Goal: Check status: Check status

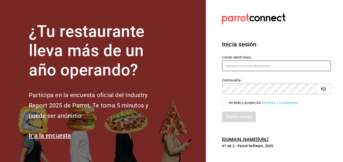
type input "[EMAIL_ADDRESS][DOMAIN_NAME]"
click at [224, 104] on input "He leído y acepto los Términos y condiciones." at bounding box center [224, 103] width 5 height 5
checkbox input "true"
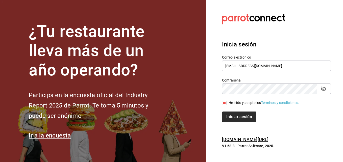
click at [238, 119] on button "Iniciar sesión" at bounding box center [239, 117] width 34 height 11
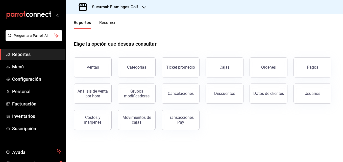
click at [143, 8] on icon "button" at bounding box center [144, 7] width 4 height 4
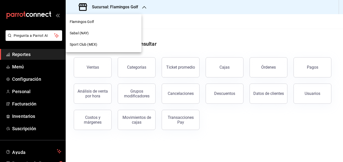
click at [90, 31] on div "Sabal (NAY)" at bounding box center [104, 33] width 68 height 5
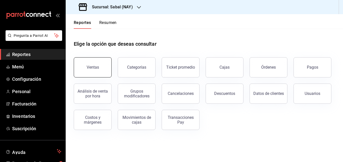
click at [91, 71] on button "Ventas" at bounding box center [93, 67] width 38 height 20
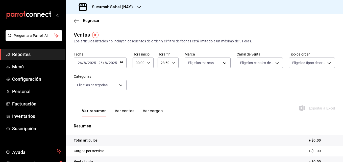
click at [120, 63] on icon "button" at bounding box center [122, 63] width 4 height 4
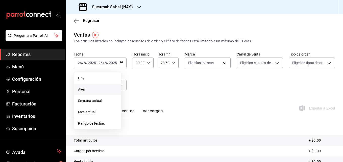
click at [86, 86] on li "Ayer" at bounding box center [97, 89] width 47 height 11
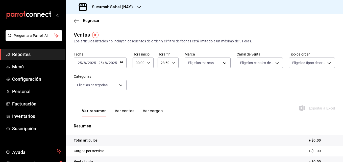
click at [136, 7] on div "Sucursal: Sabal (NAY)" at bounding box center [106, 7] width 73 height 14
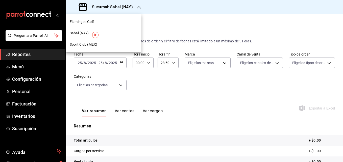
click at [83, 23] on span "Flamingos Golf" at bounding box center [82, 21] width 24 height 5
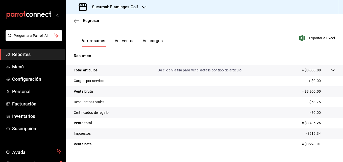
scroll to position [80, 0]
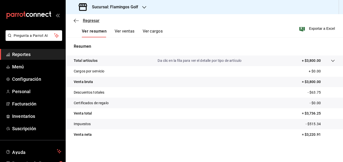
click at [74, 21] on icon "button" at bounding box center [76, 20] width 5 height 5
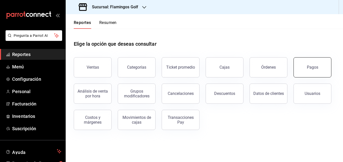
click at [310, 67] on div "Pagos" at bounding box center [312, 67] width 11 height 5
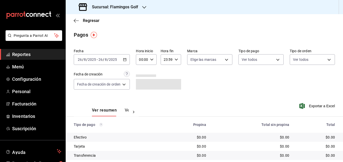
click at [125, 60] on icon "button" at bounding box center [125, 60] width 4 height 4
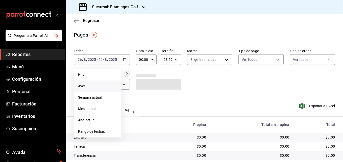
click at [89, 86] on span "Ayer" at bounding box center [97, 86] width 39 height 5
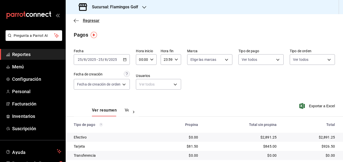
click at [75, 19] on icon "button" at bounding box center [76, 20] width 5 height 5
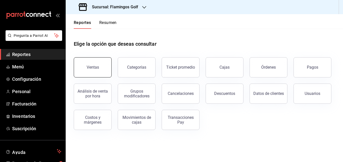
click at [97, 67] on div "Ventas" at bounding box center [93, 67] width 12 height 5
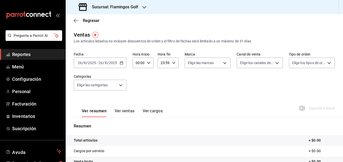
click at [121, 62] on \(Stroke\) "button" at bounding box center [121, 63] width 3 height 3
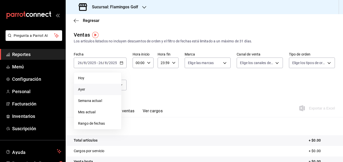
click at [85, 89] on span "Ayer" at bounding box center [97, 89] width 39 height 5
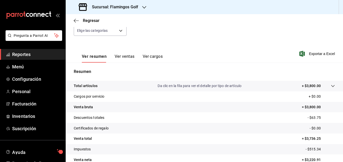
scroll to position [29, 0]
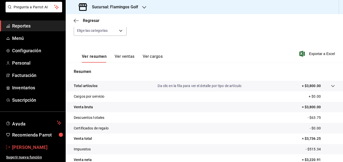
click at [29, 143] on link "Samael Joya" at bounding box center [32, 147] width 65 height 11
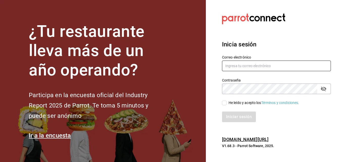
type input "[EMAIL_ADDRESS][DOMAIN_NAME]"
